Goal: Navigation & Orientation: Find specific page/section

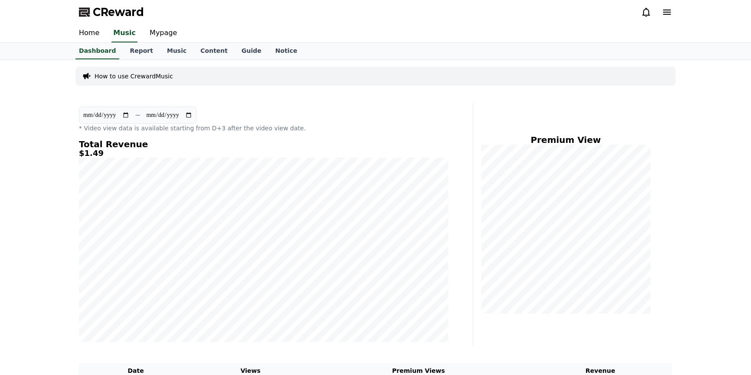
scroll to position [118, 0]
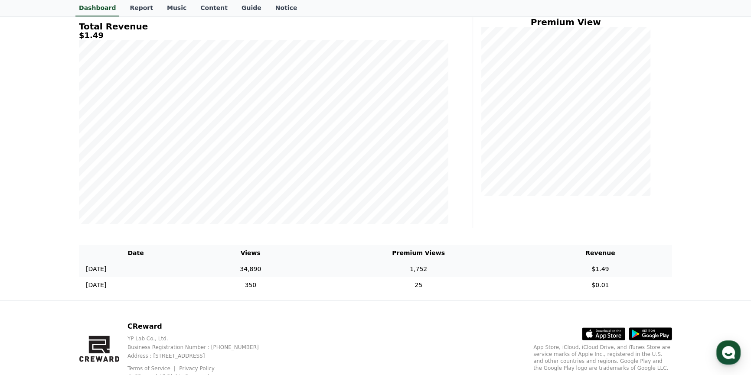
click at [290, 271] on td "34,890" at bounding box center [250, 269] width 116 height 16
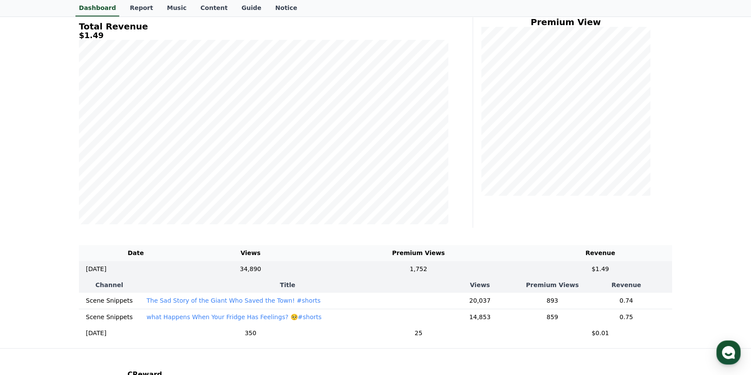
click at [238, 287] on th "Title" at bounding box center [288, 285] width 296 height 16
click at [272, 285] on th "Title" at bounding box center [288, 285] width 296 height 16
click at [277, 284] on th "Title" at bounding box center [288, 285] width 296 height 16
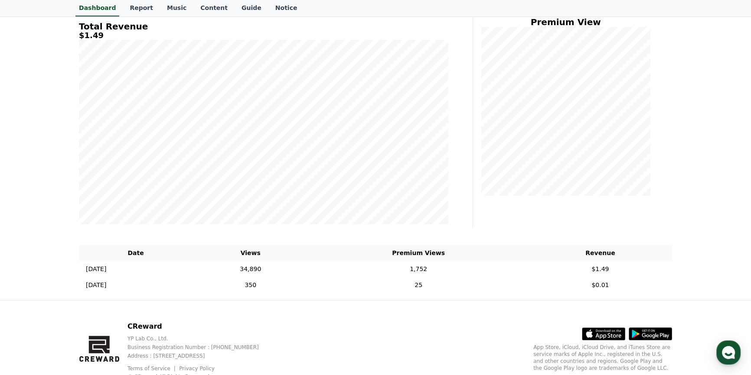
scroll to position [150, 0]
